Goal: Check status: Check status

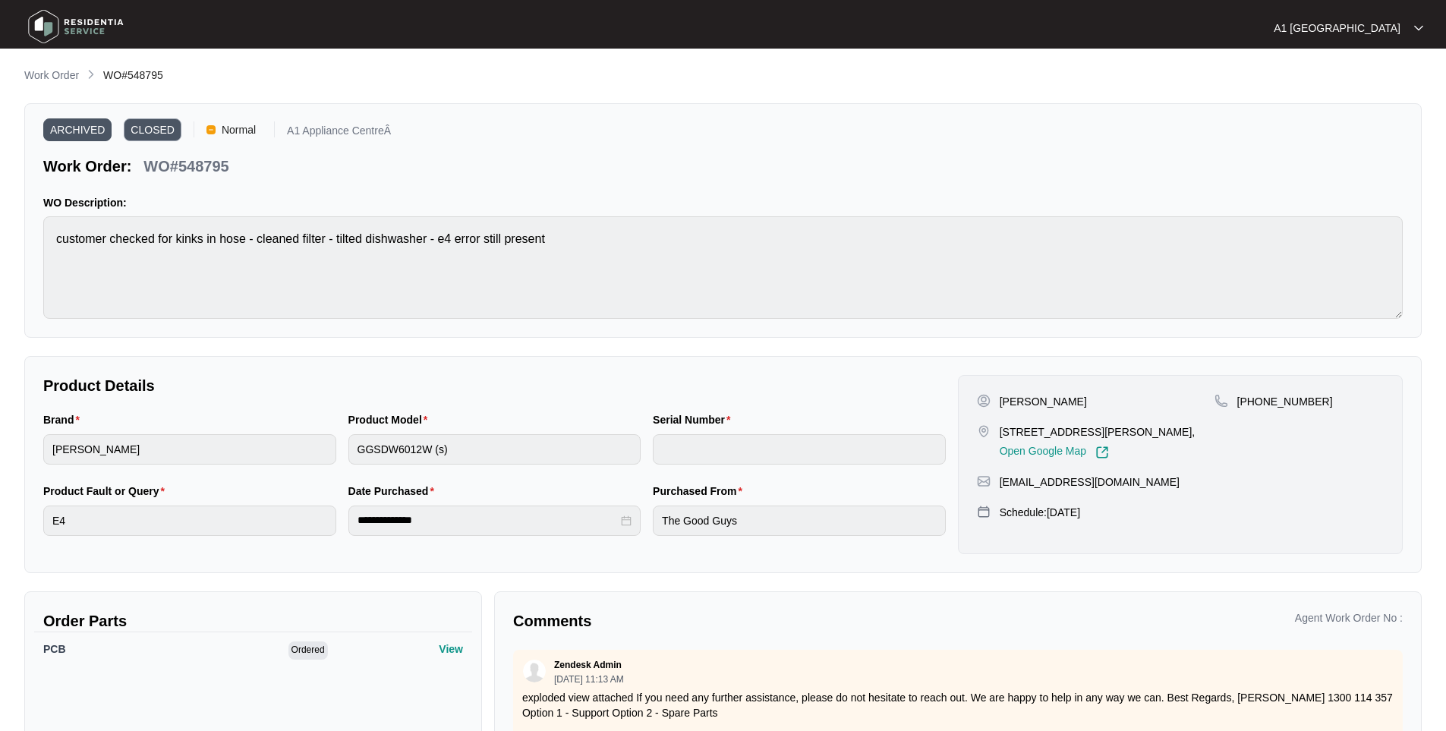
click at [46, 23] on img at bounding box center [76, 27] width 106 height 46
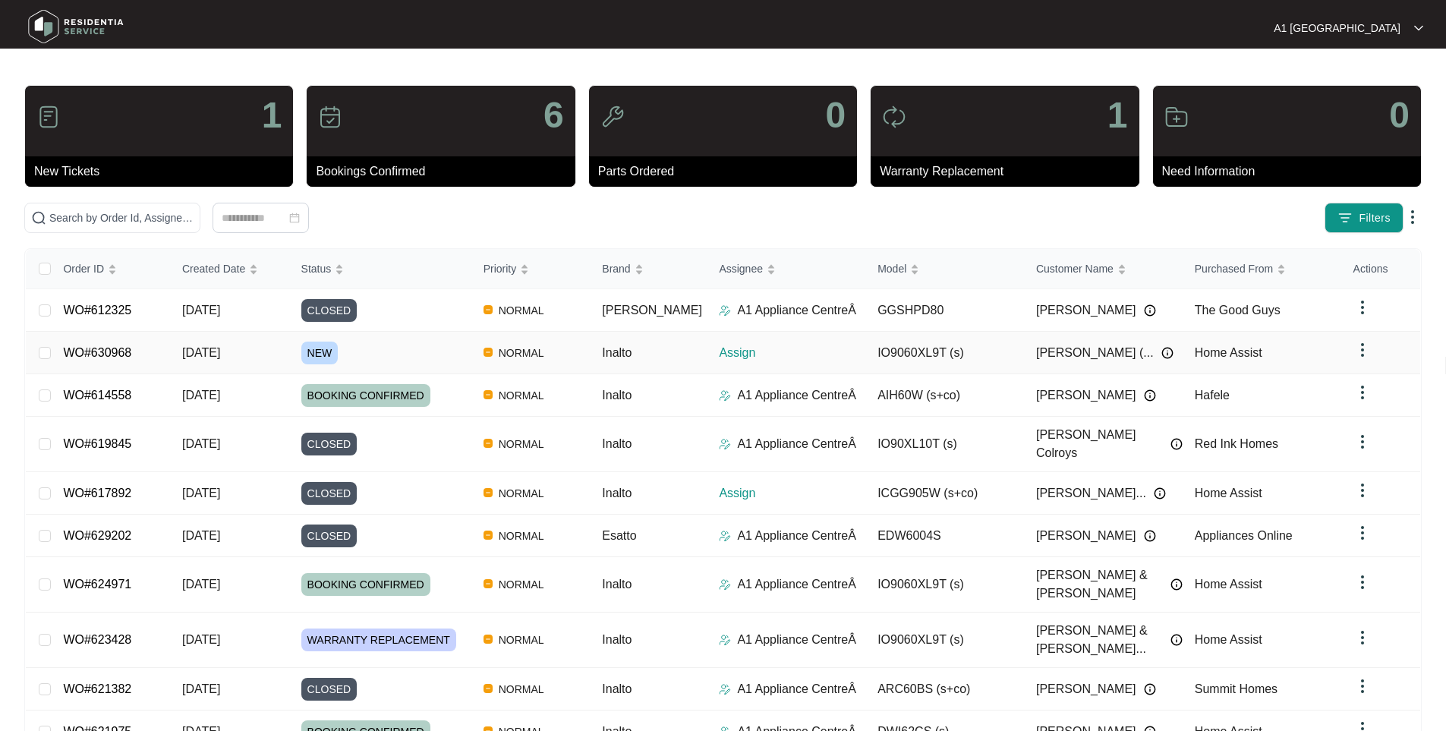
click at [129, 349] on link "WO#630968" at bounding box center [97, 352] width 68 height 13
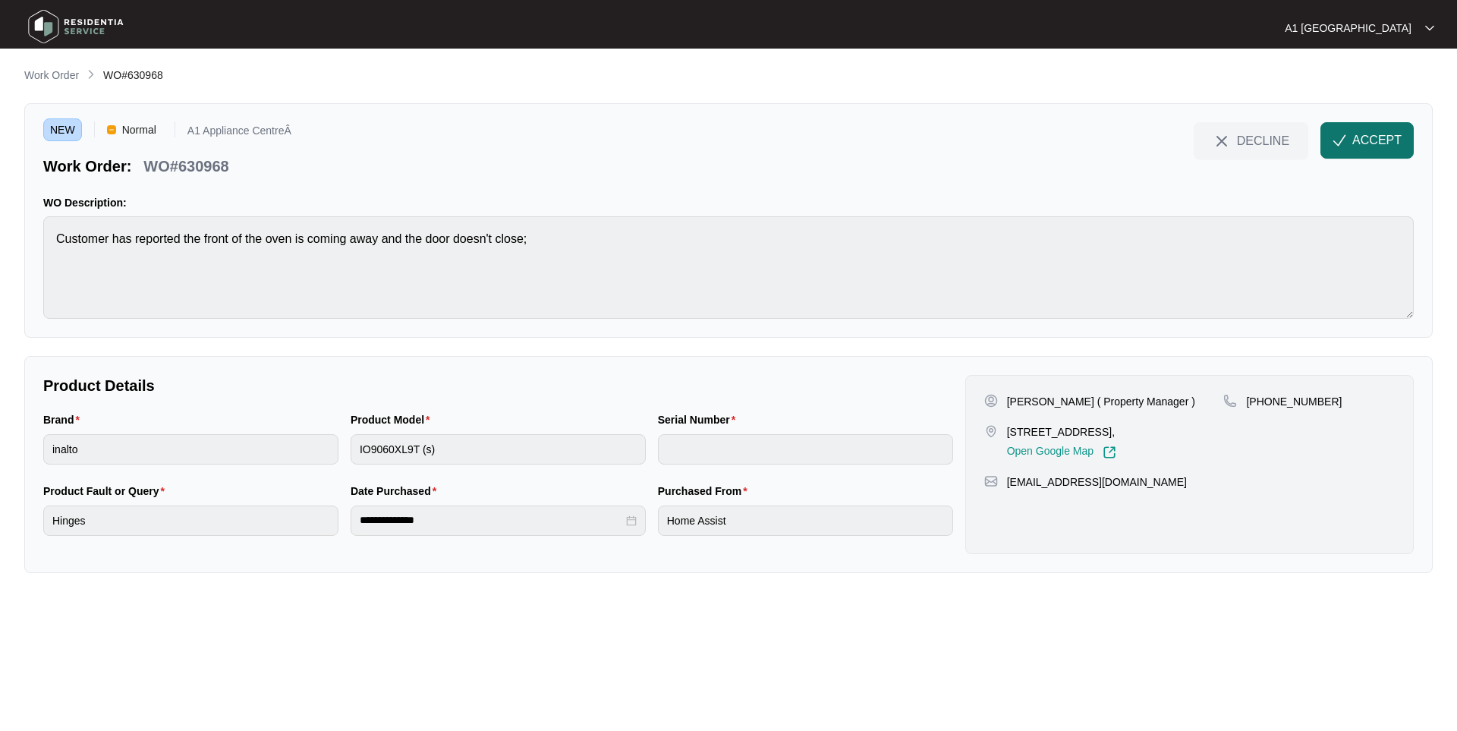
click at [1345, 147] on span "button" at bounding box center [1340, 143] width 14 height 13
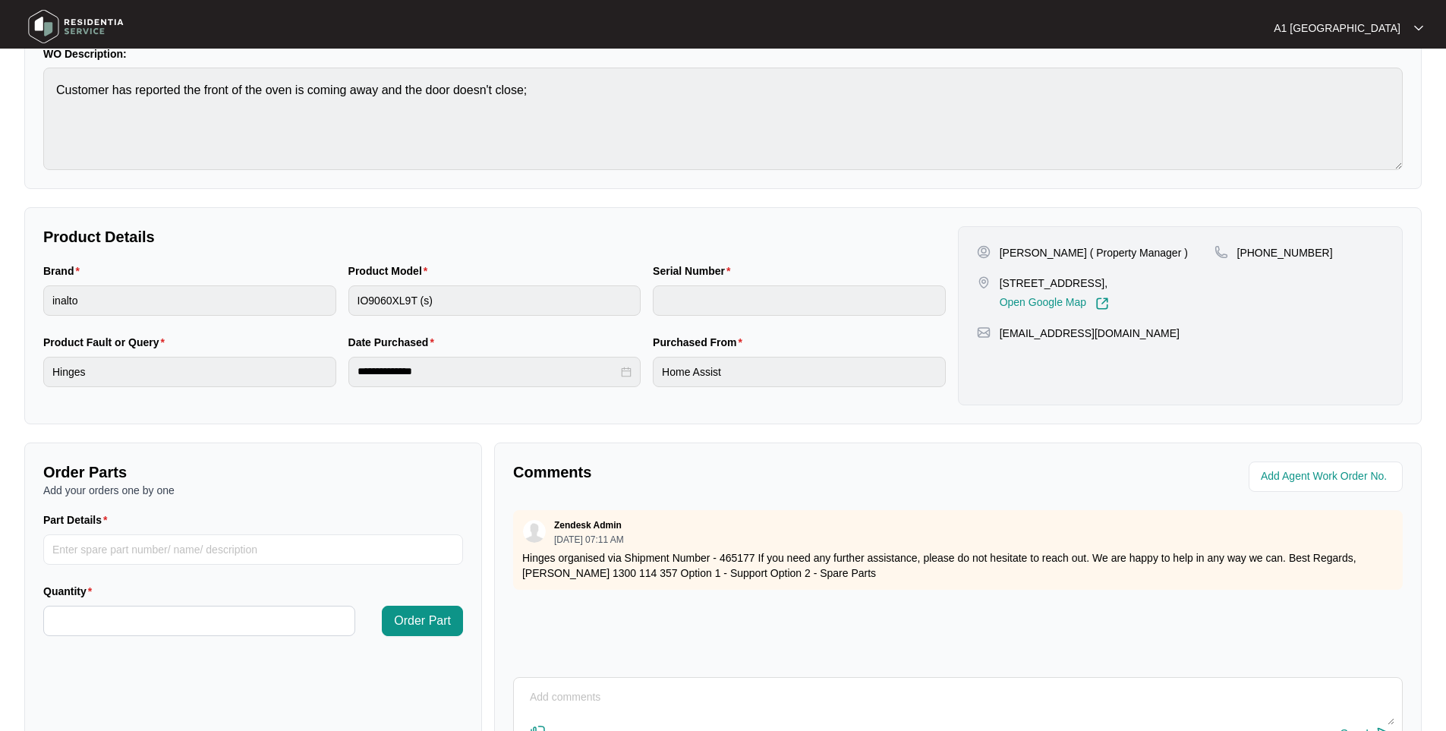
scroll to position [152, 0]
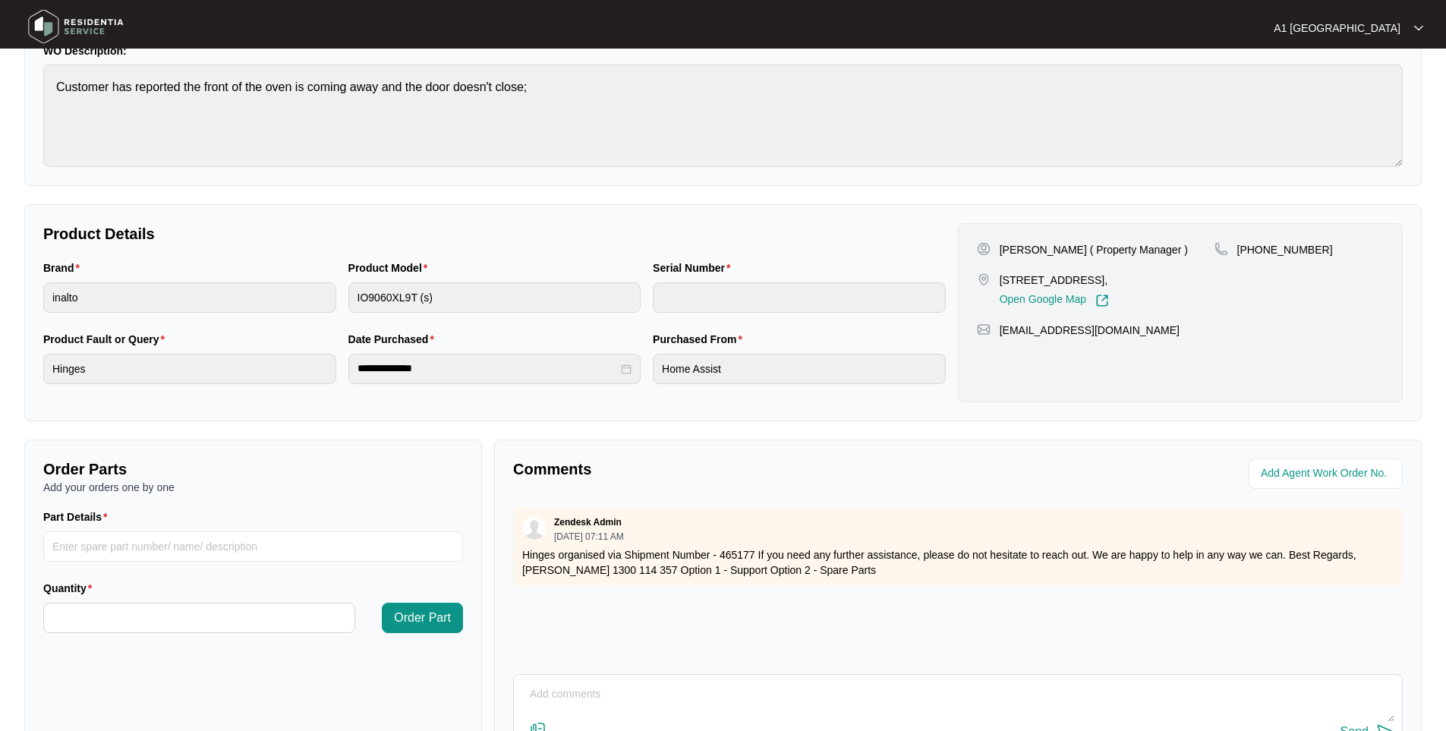
drag, startPoint x: 1174, startPoint y: 339, endPoint x: 995, endPoint y: 345, distance: 179.2
click at [995, 345] on div "[PERSON_NAME] ( Property Manager ) [STREET_ADDRESS], Open Google Map [PHONE_NUM…" at bounding box center [1180, 312] width 445 height 179
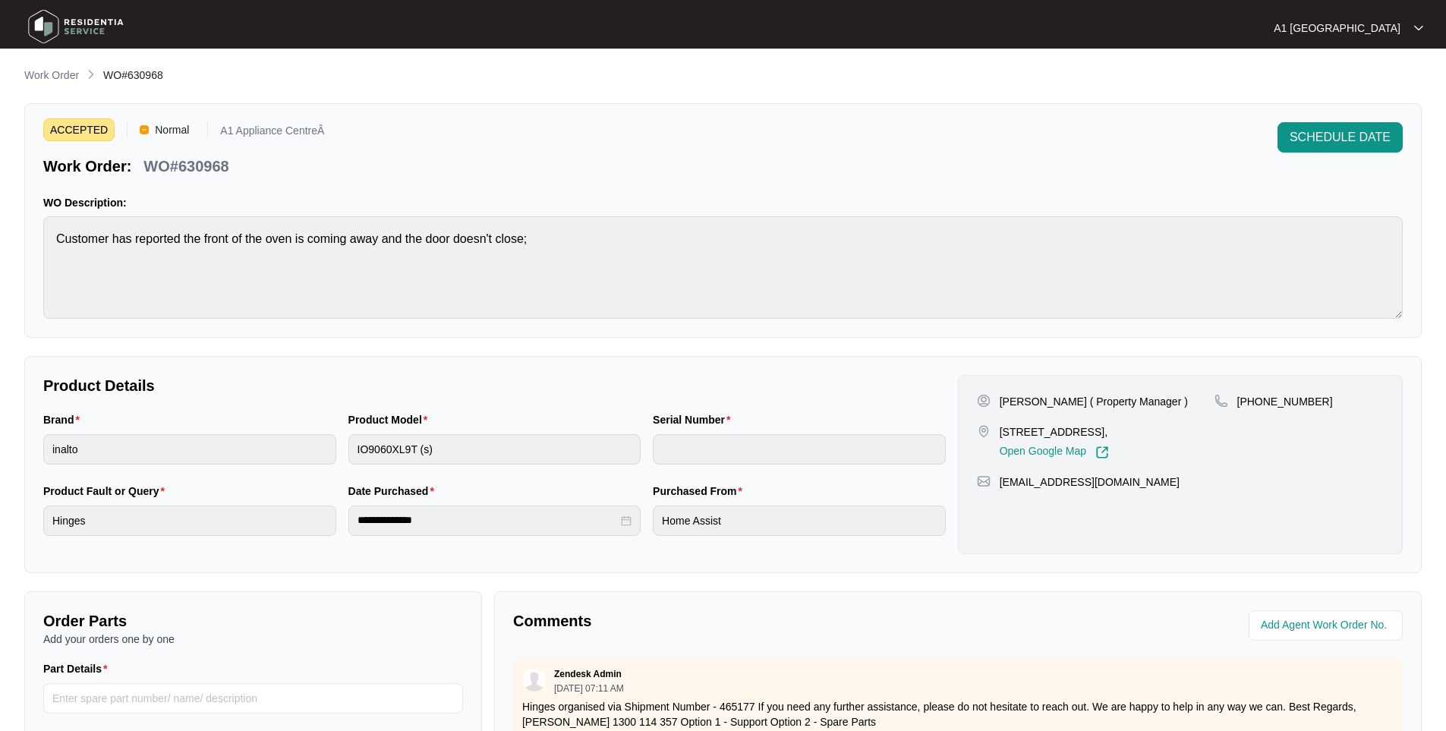
click at [35, 260] on div "ACCEPTED Normal A1 Appliance CentreÂ Work Order: WO#630968 SCHEDULE DATE WO Des…" at bounding box center [722, 220] width 1397 height 235
